Goal: Obtain resource: Download file/media

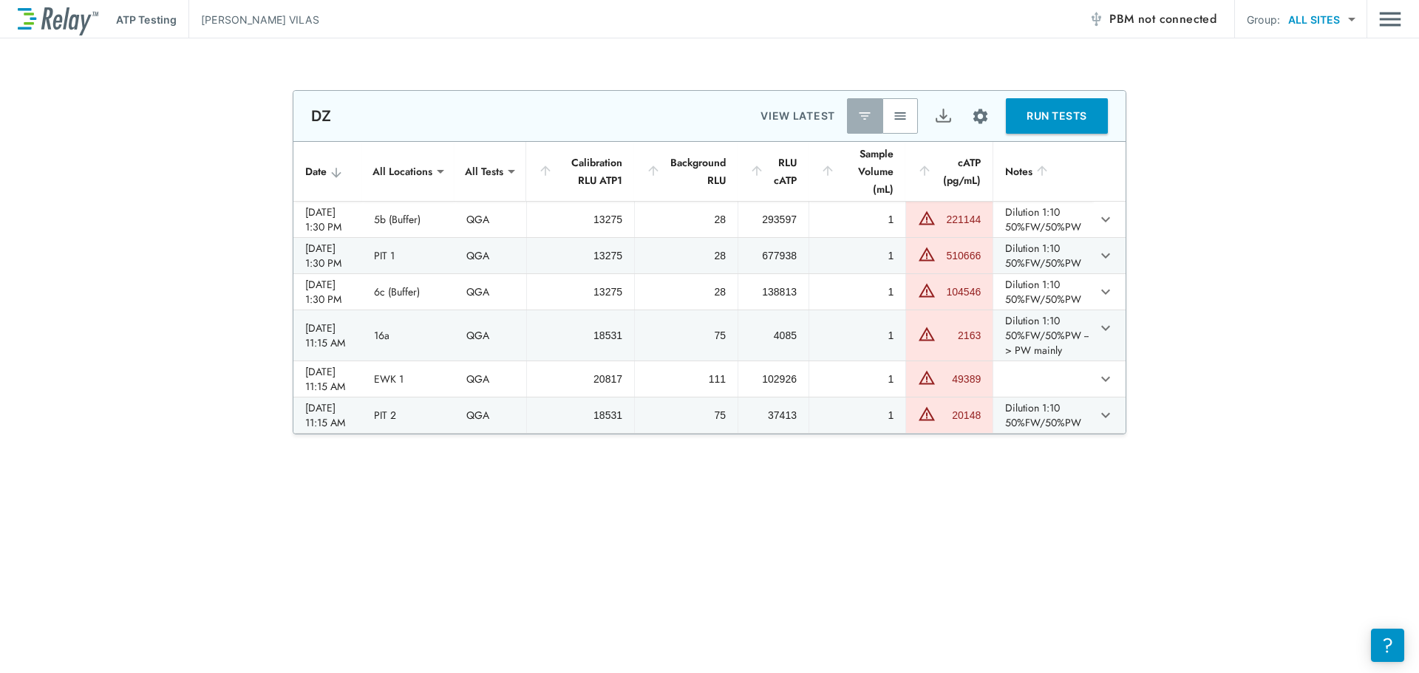
click at [904, 112] on img "button" at bounding box center [900, 116] width 15 height 15
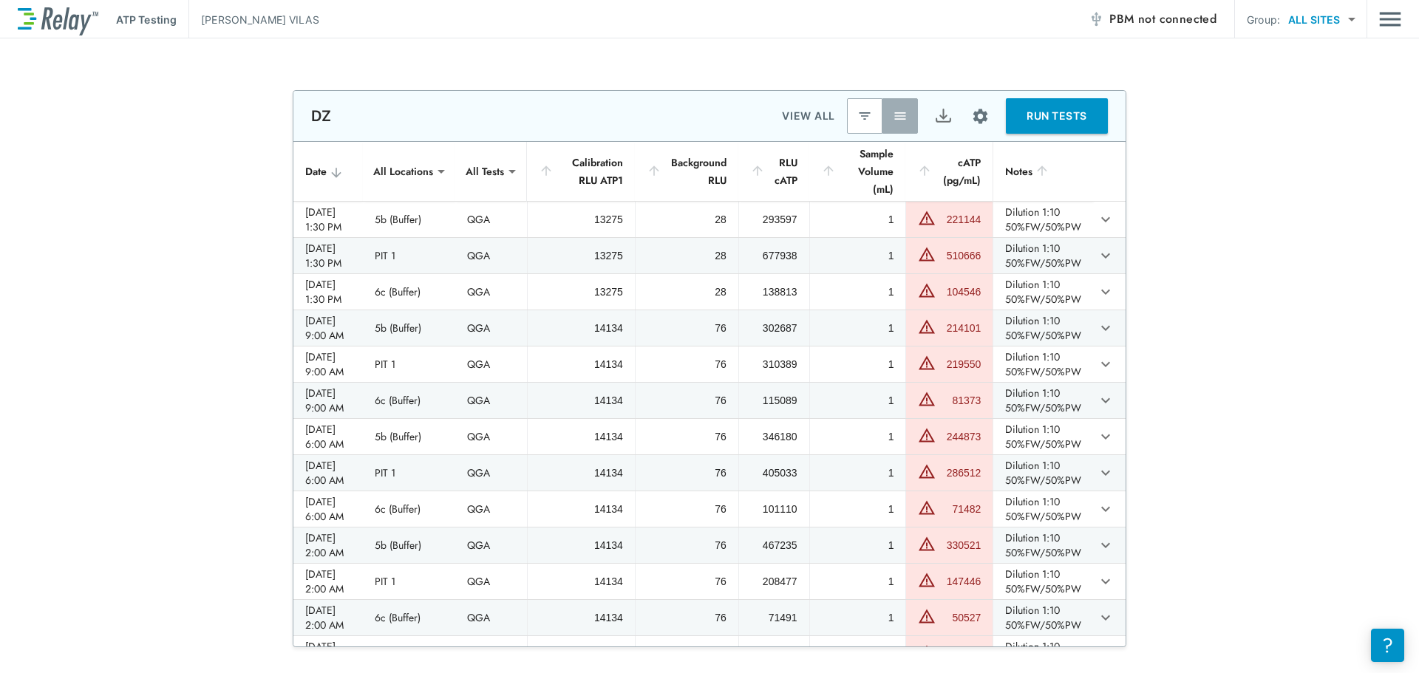
click at [934, 112] on img "Export" at bounding box center [943, 116] width 18 height 18
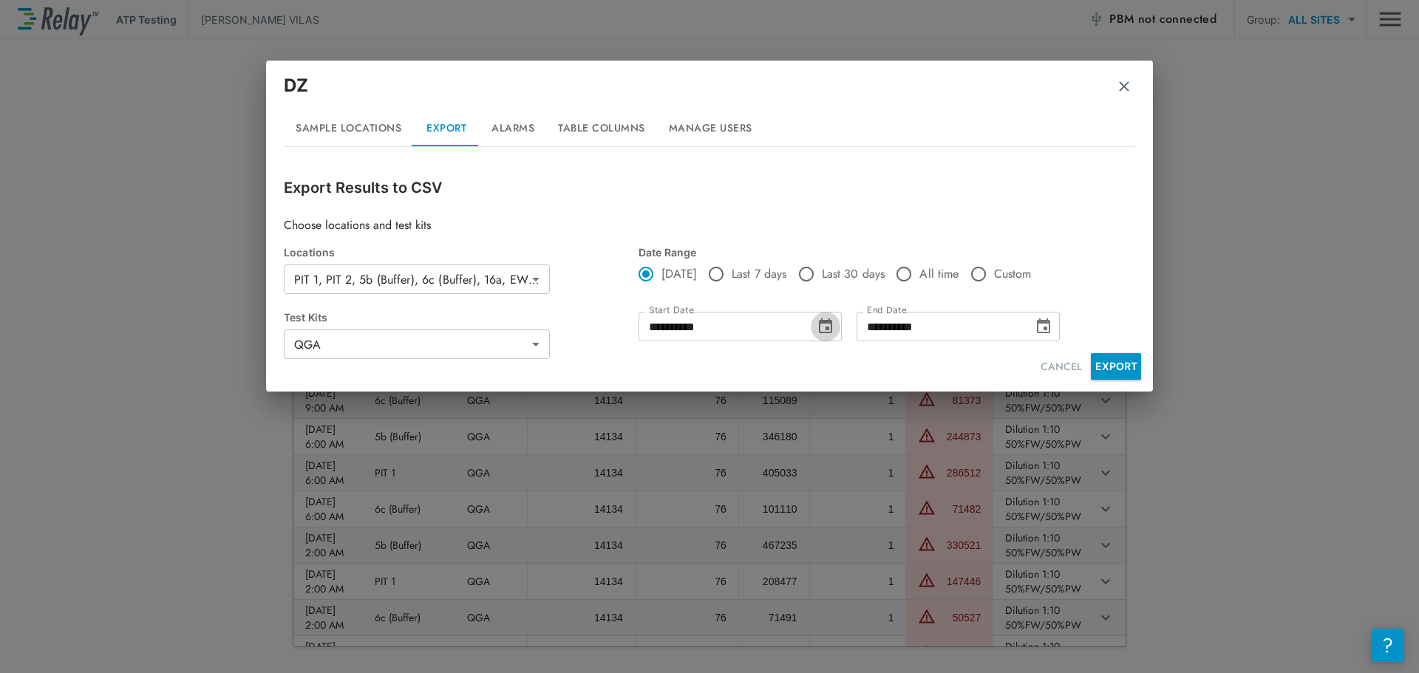
click at [828, 327] on icon "Choose date, selected date is Sep 15, 2025" at bounding box center [825, 325] width 13 height 15
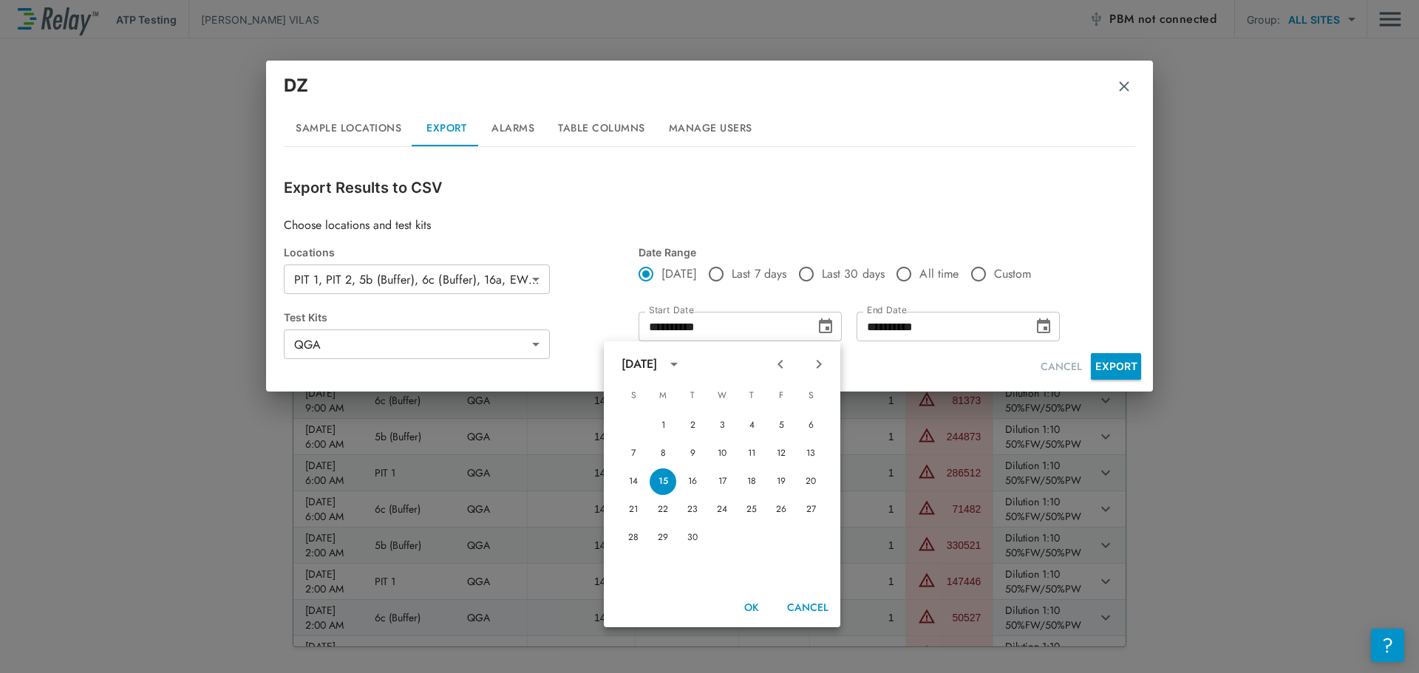
click at [777, 358] on icon "Previous month" at bounding box center [780, 364] width 18 height 18
click at [630, 506] on button "17" at bounding box center [633, 510] width 27 height 27
type input "**********"
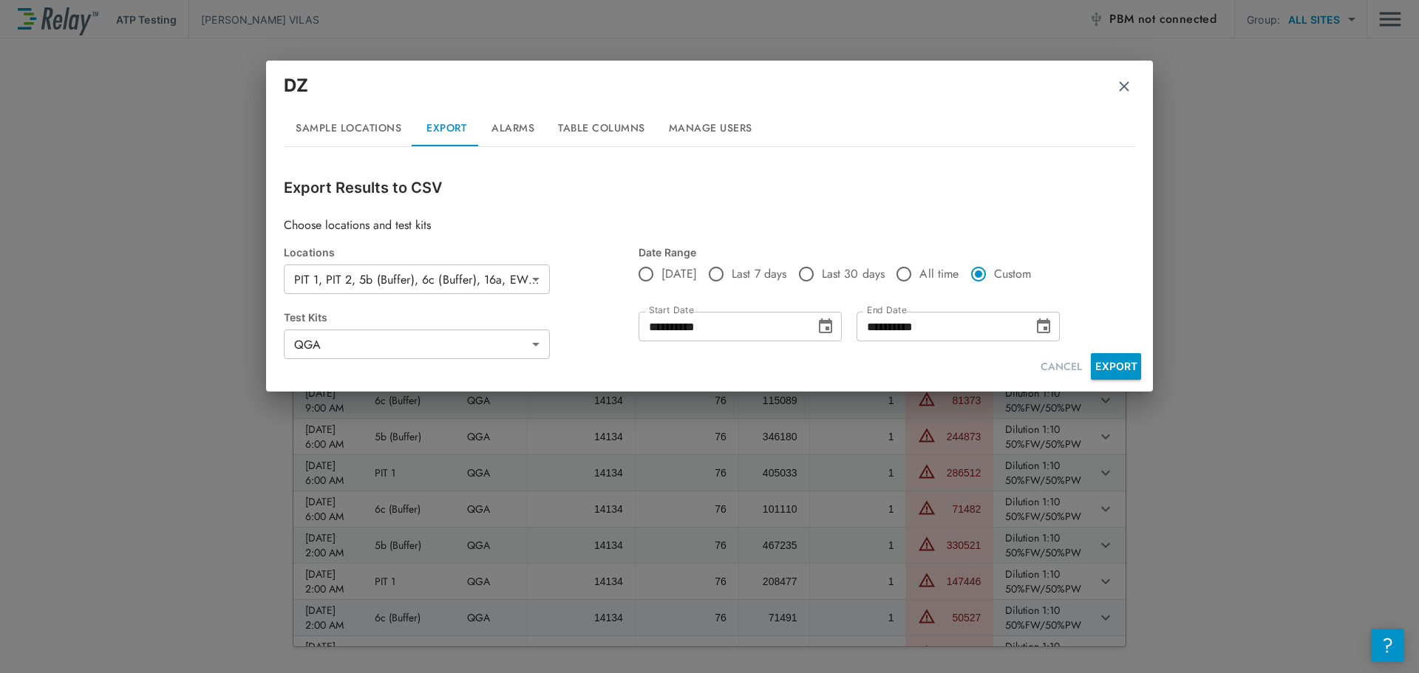
click at [1040, 325] on icon "Choose date, selected date is Sep 15, 2025" at bounding box center [1043, 327] width 18 height 18
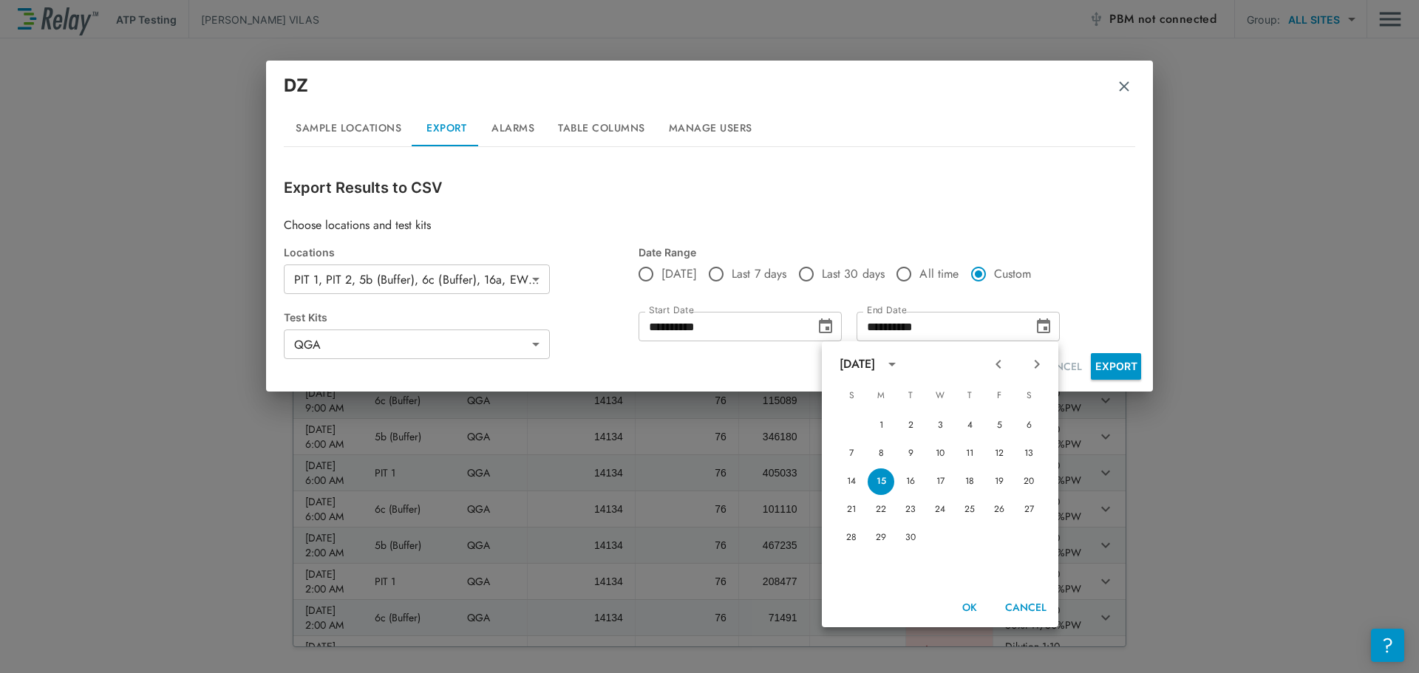
click at [997, 362] on icon "Previous month" at bounding box center [998, 364] width 18 height 18
click at [1033, 355] on button "Next month" at bounding box center [1036, 364] width 25 height 25
click at [1029, 422] on button "6" at bounding box center [1028, 425] width 27 height 27
type input "**********"
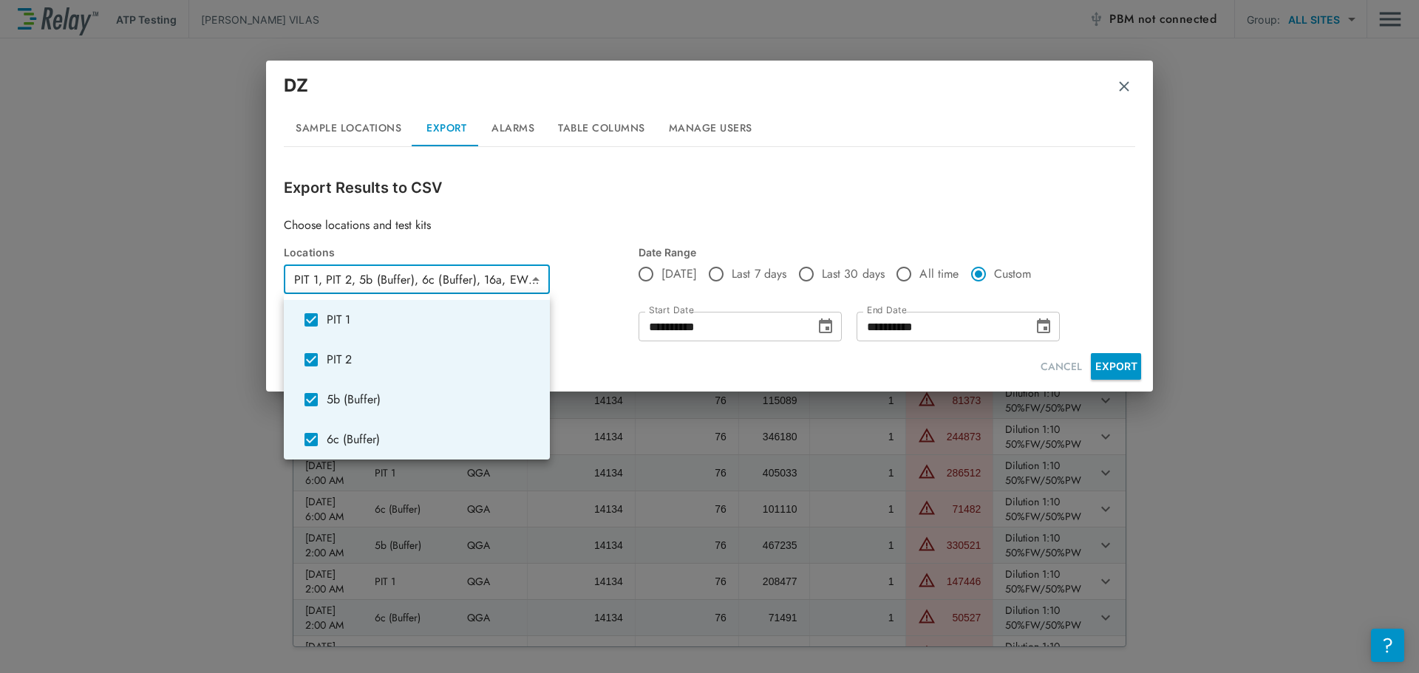
click at [542, 283] on body "**********" at bounding box center [709, 336] width 1419 height 673
click at [853, 369] on div at bounding box center [709, 336] width 1419 height 673
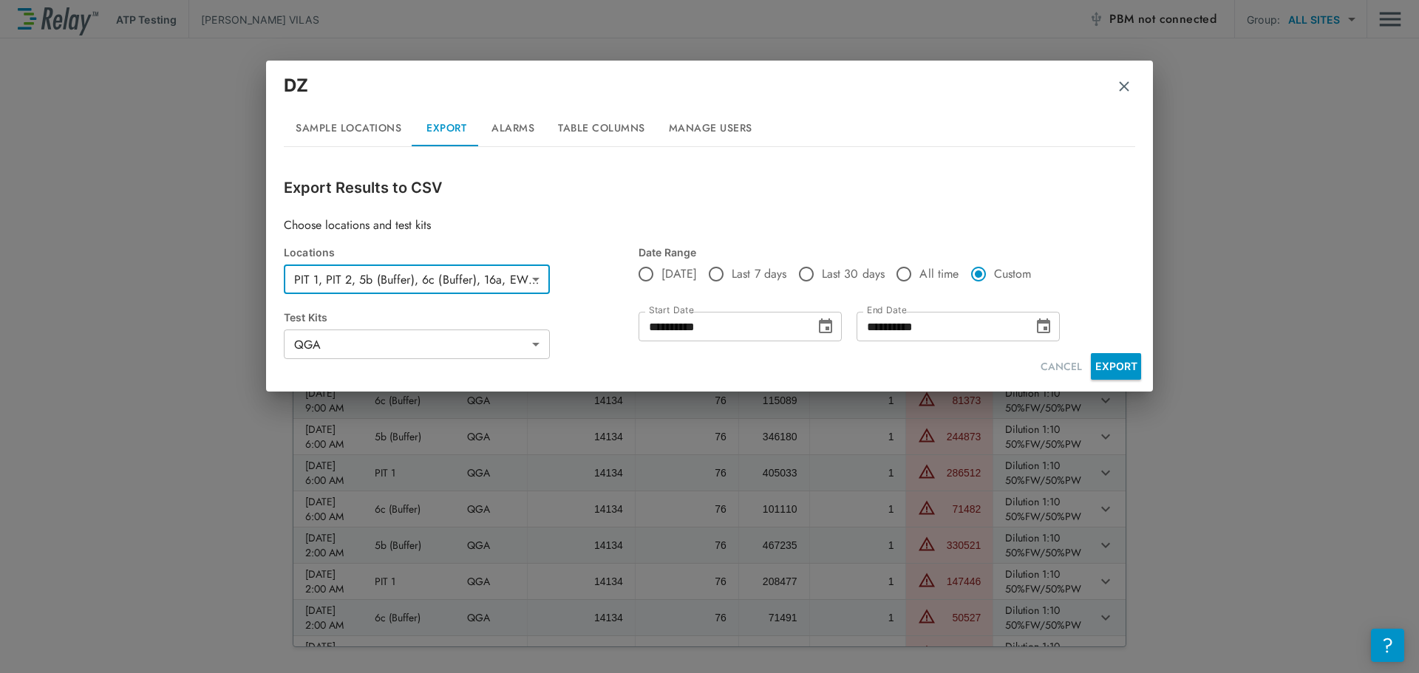
click at [1127, 365] on button "EXPORT" at bounding box center [1116, 366] width 50 height 27
click at [598, 129] on button "Table Columns" at bounding box center [601, 128] width 111 height 35
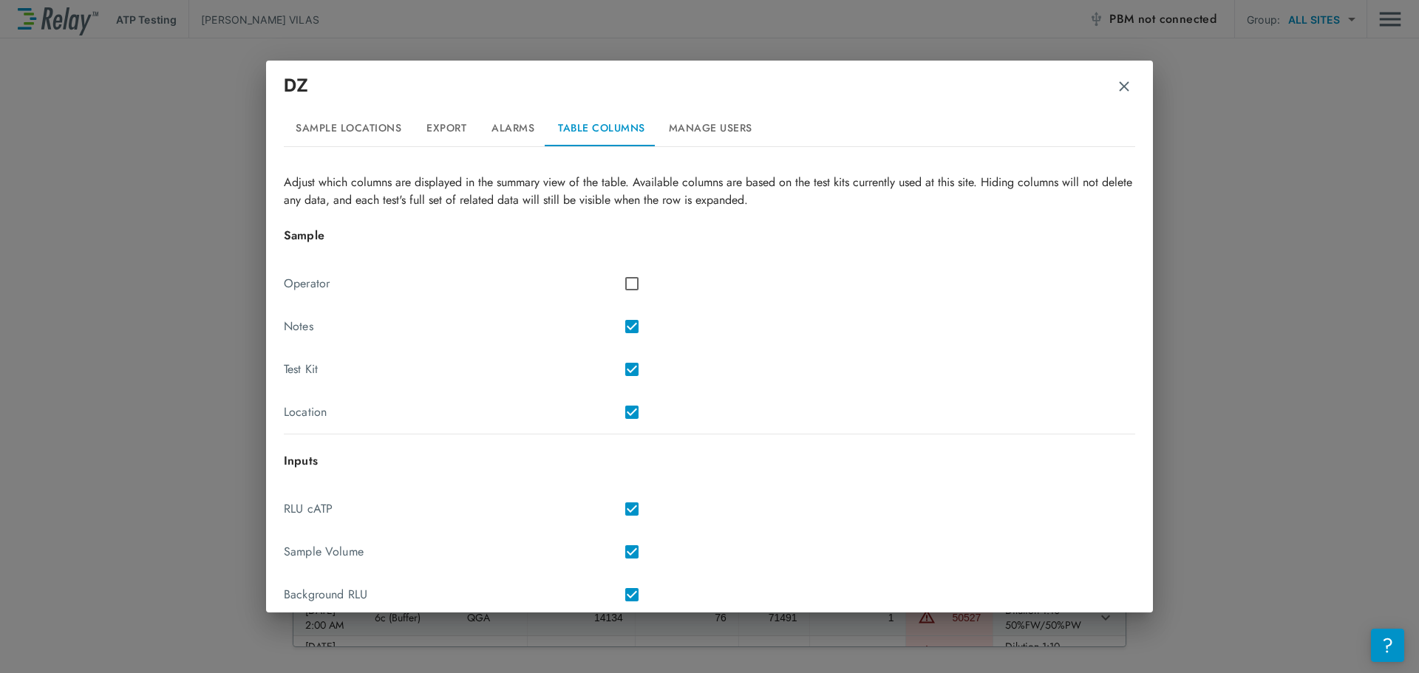
scroll to position [0, 0]
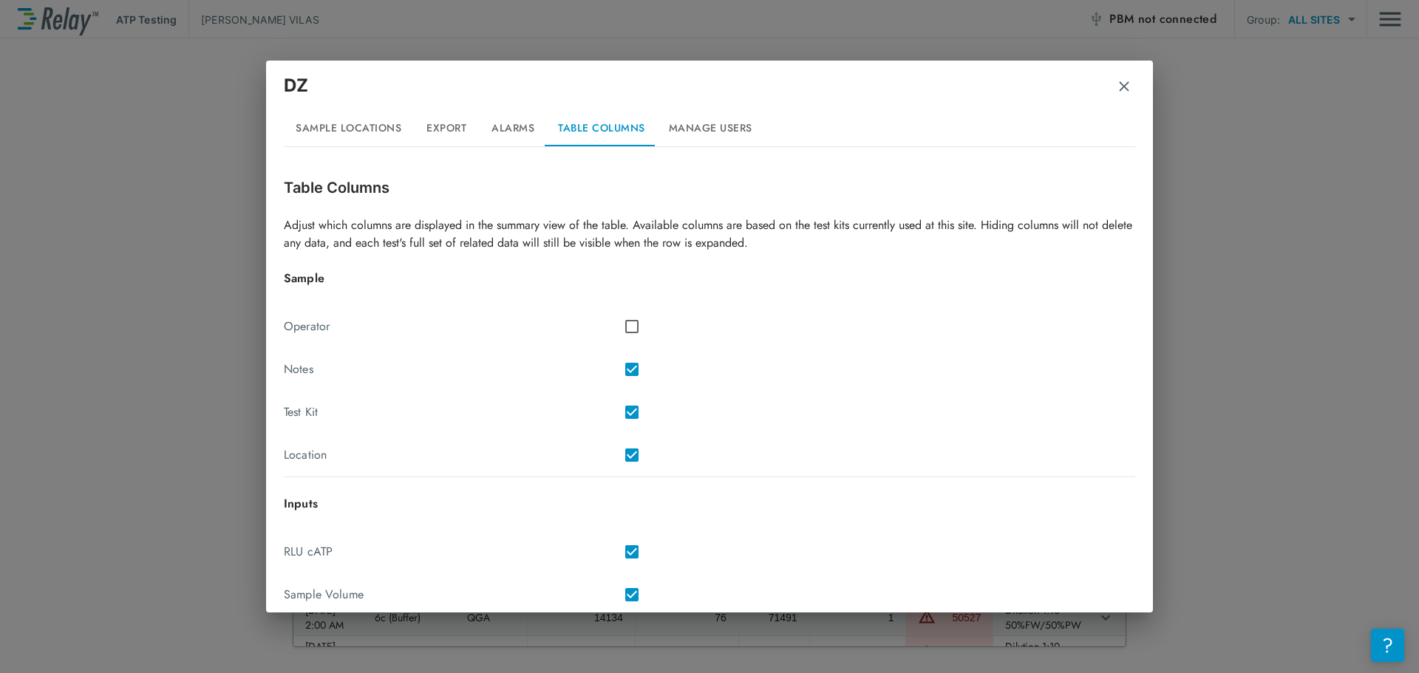
click at [1127, 86] on img "button" at bounding box center [1123, 86] width 15 height 15
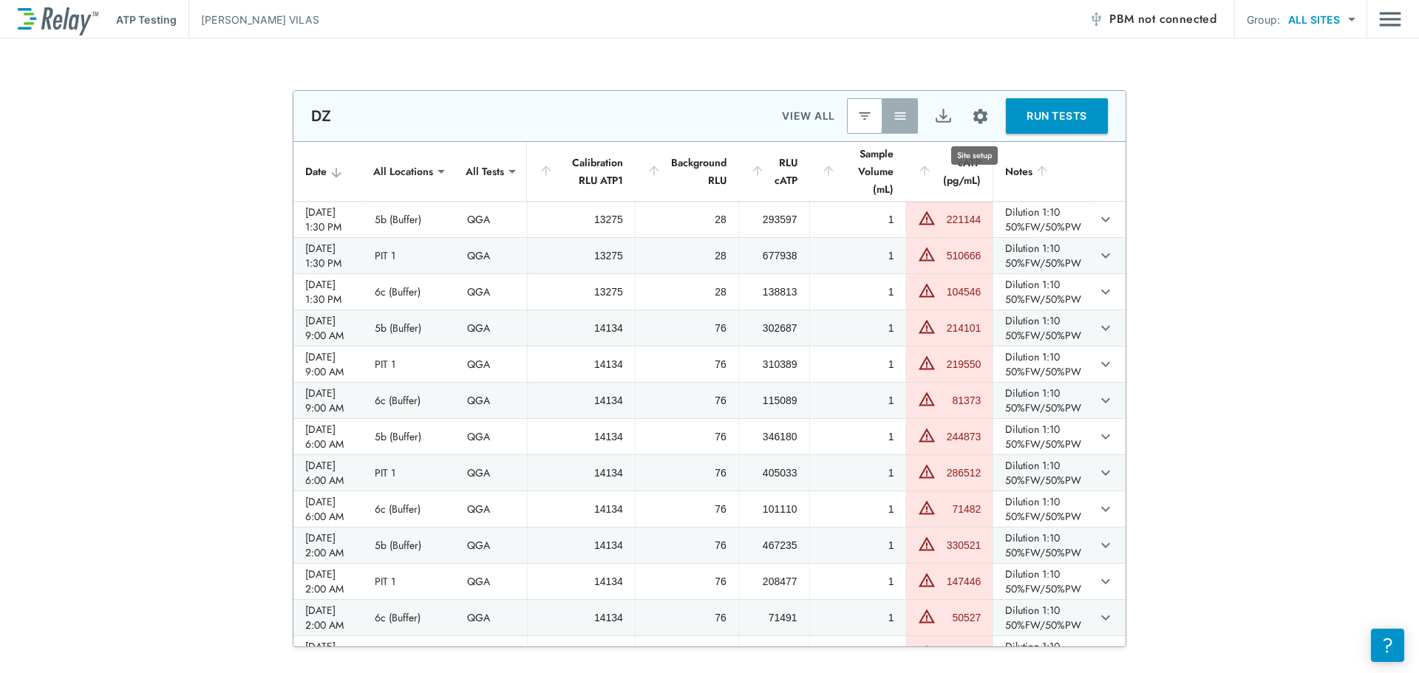
click at [971, 115] on img "Site setup" at bounding box center [980, 116] width 18 height 18
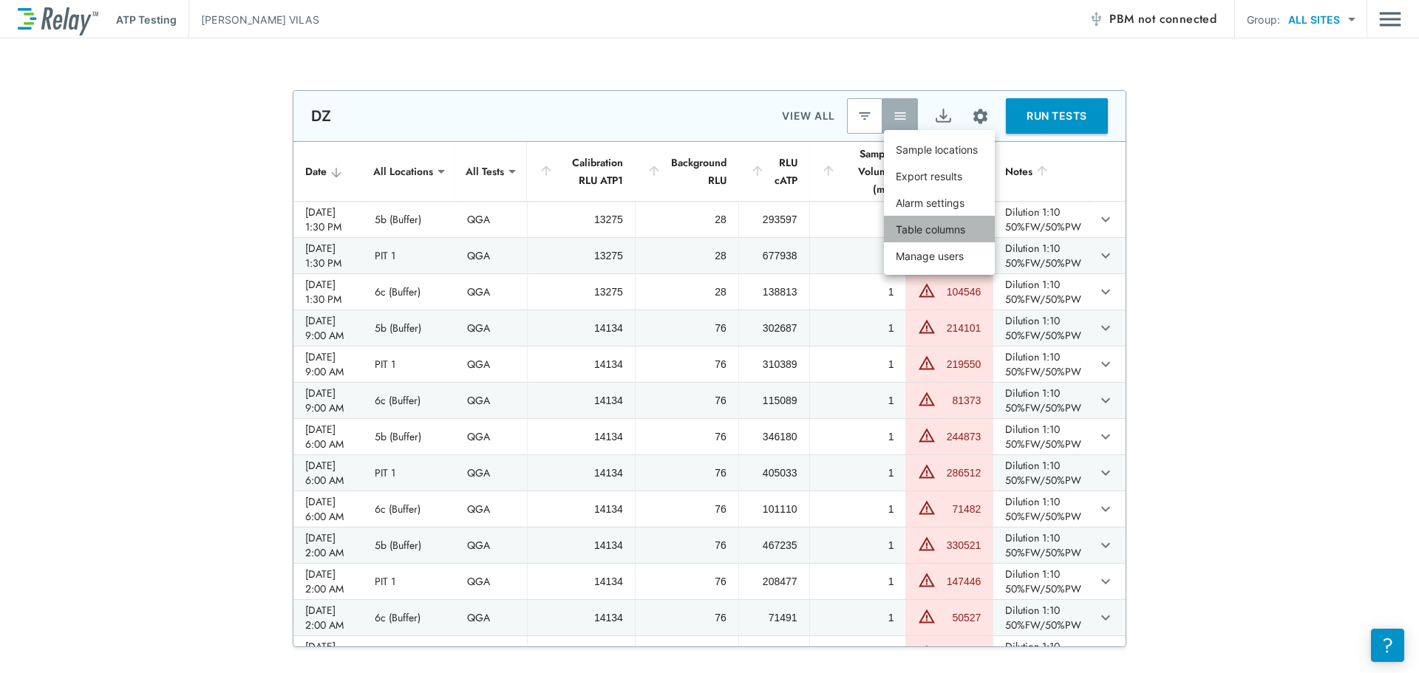
click at [918, 225] on p "Table columns" at bounding box center [929, 230] width 69 height 16
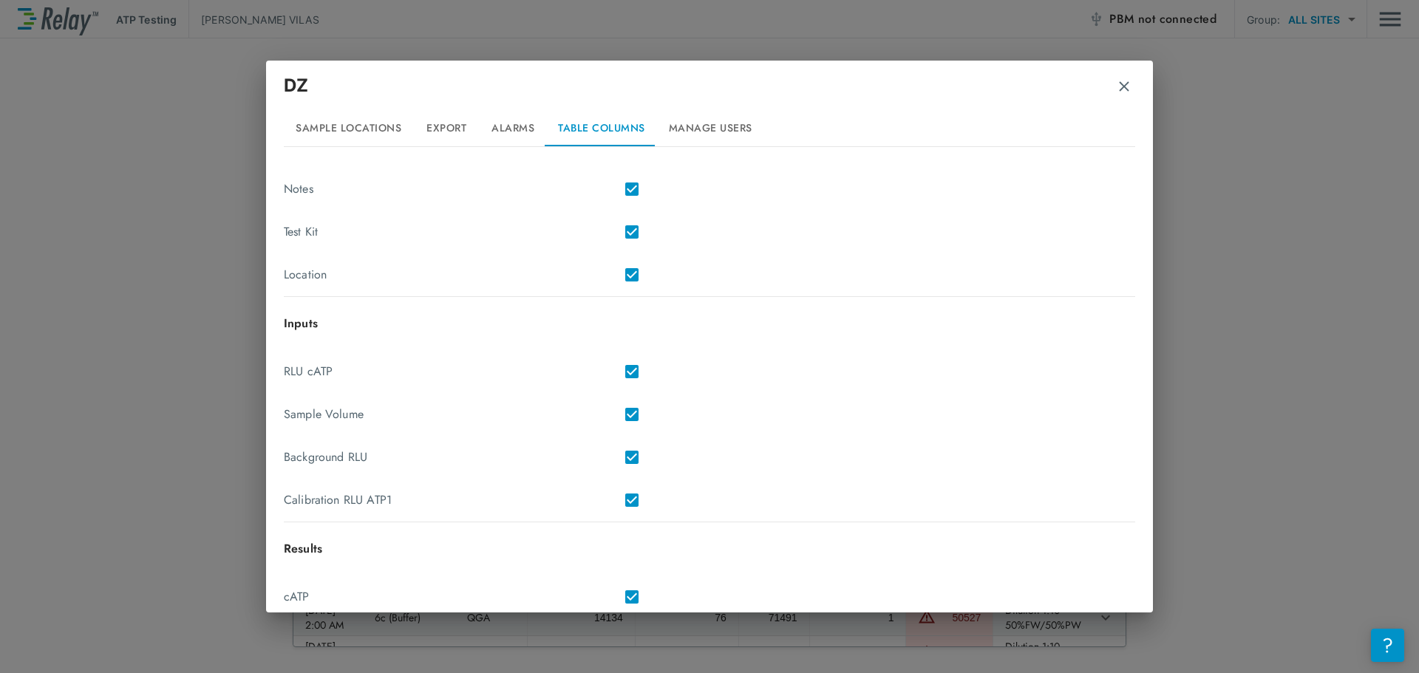
scroll to position [247, 0]
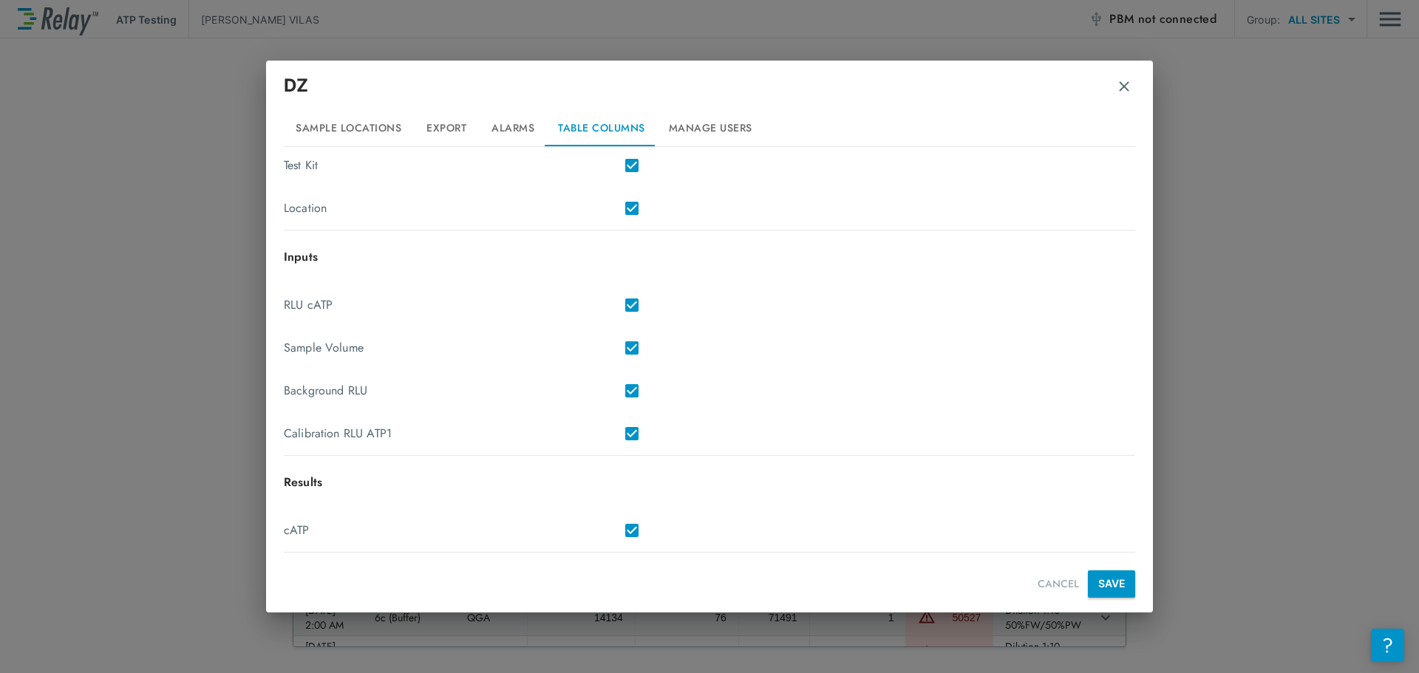
click at [1111, 587] on button "SAVE" at bounding box center [1111, 583] width 47 height 27
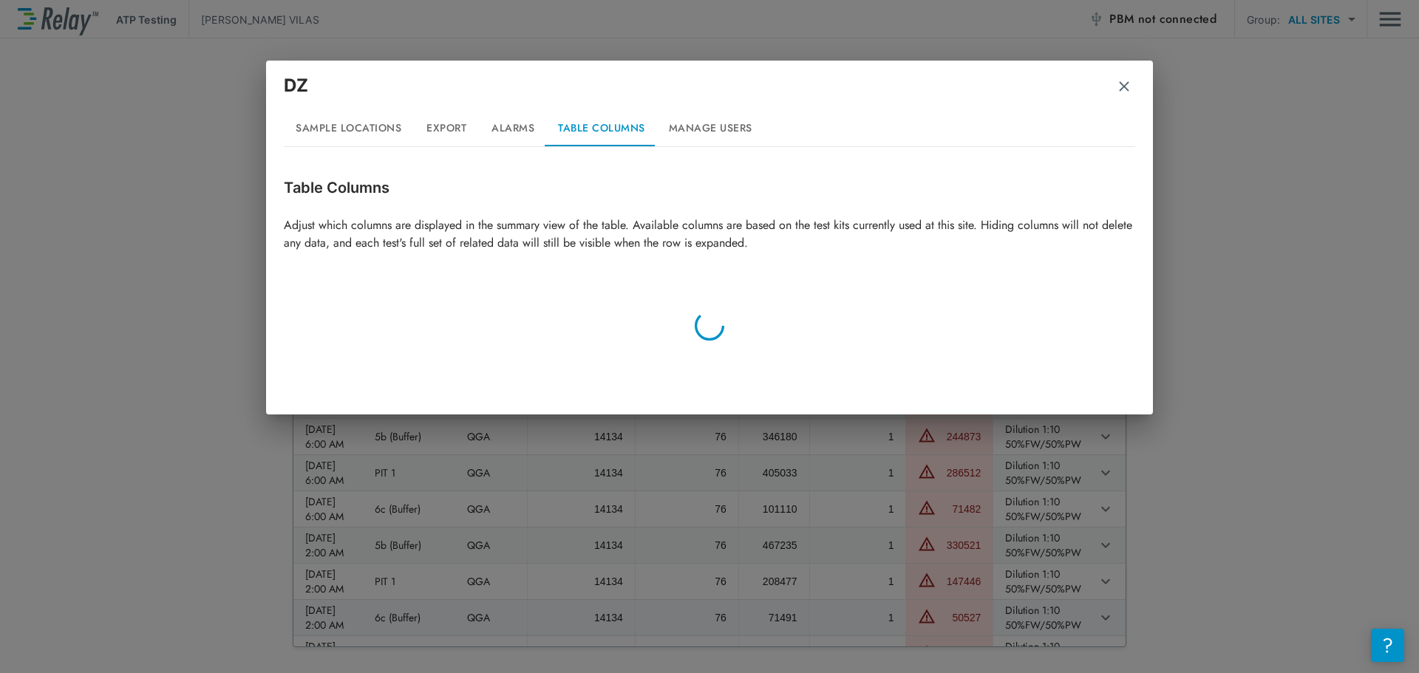
scroll to position [0, 0]
